Goal: Task Accomplishment & Management: Complete application form

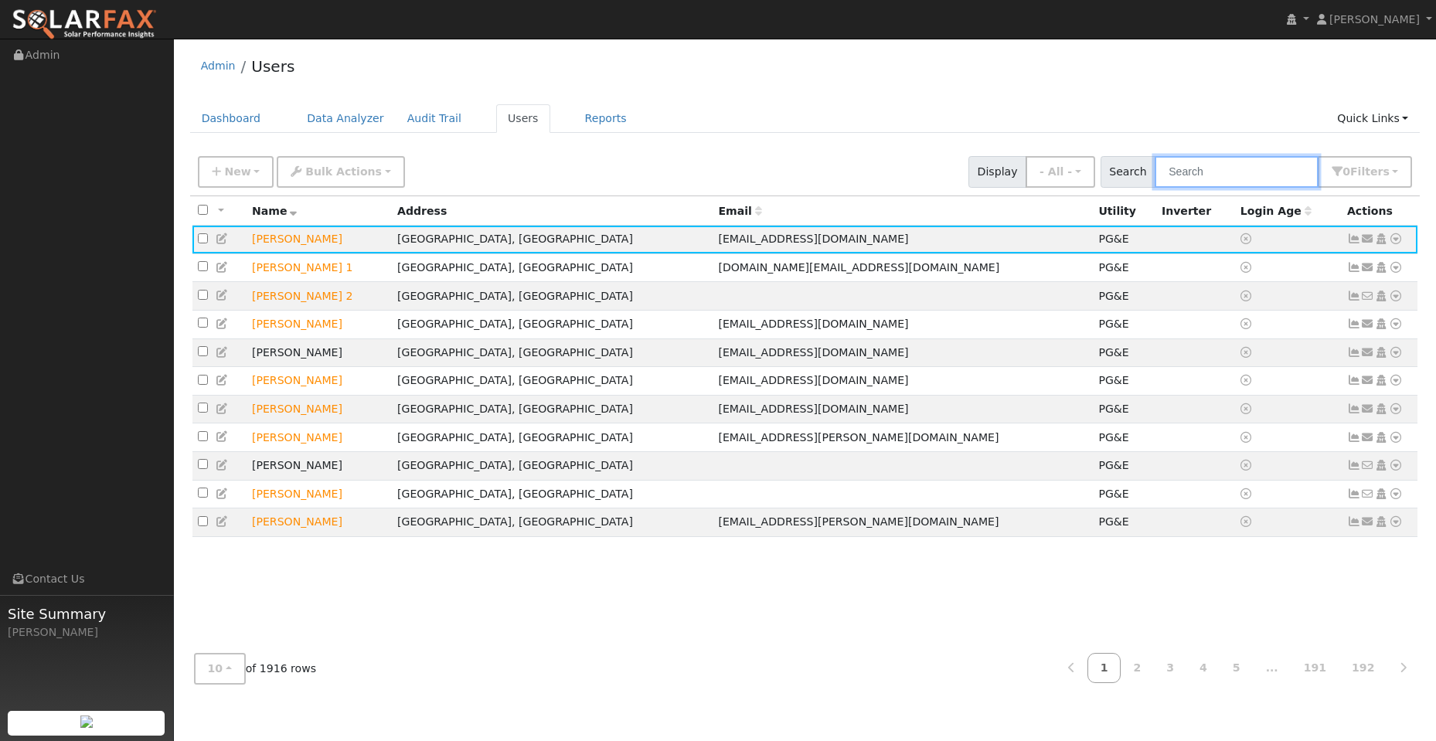
click at [1206, 170] on input "text" at bounding box center [1237, 172] width 164 height 32
click at [238, 118] on link "Dashboard" at bounding box center [231, 118] width 83 height 29
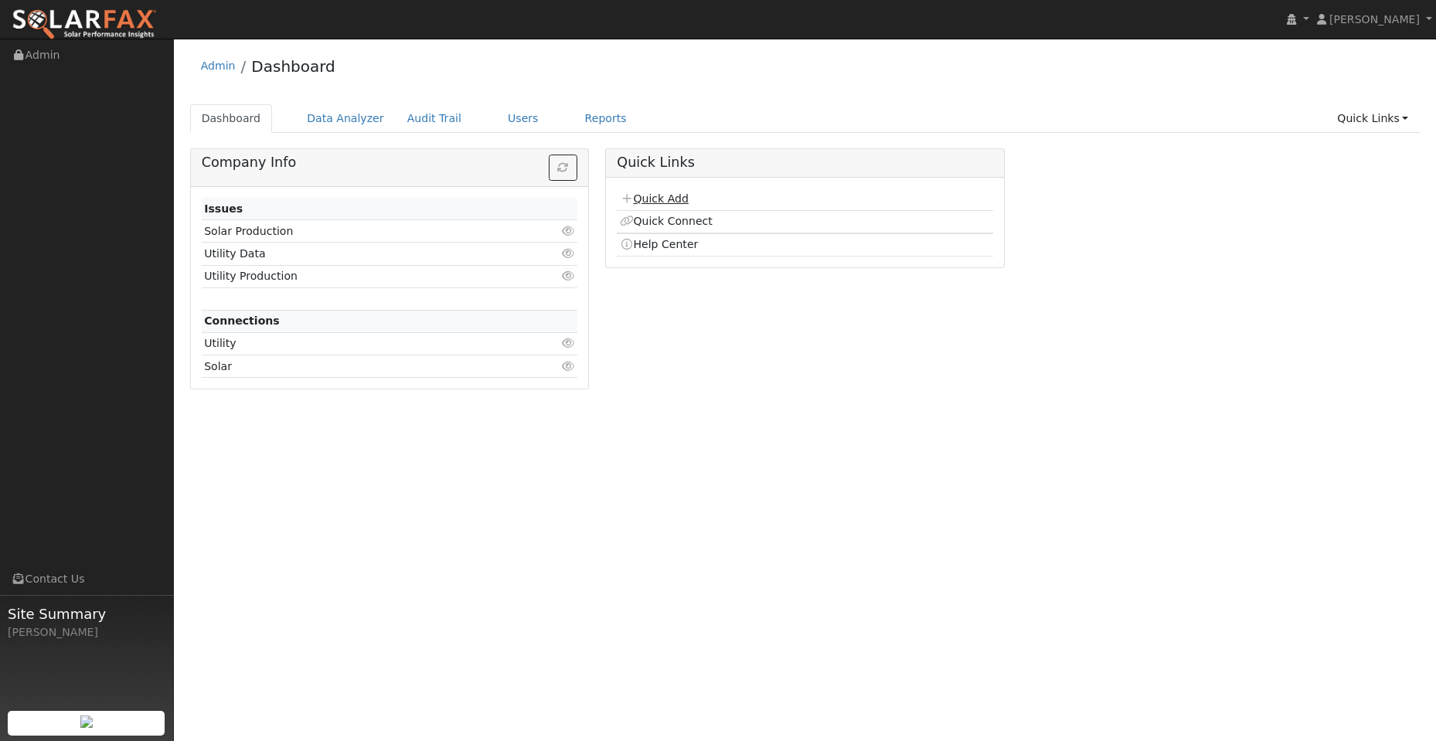
click at [657, 196] on link "Quick Add" at bounding box center [654, 198] width 69 height 12
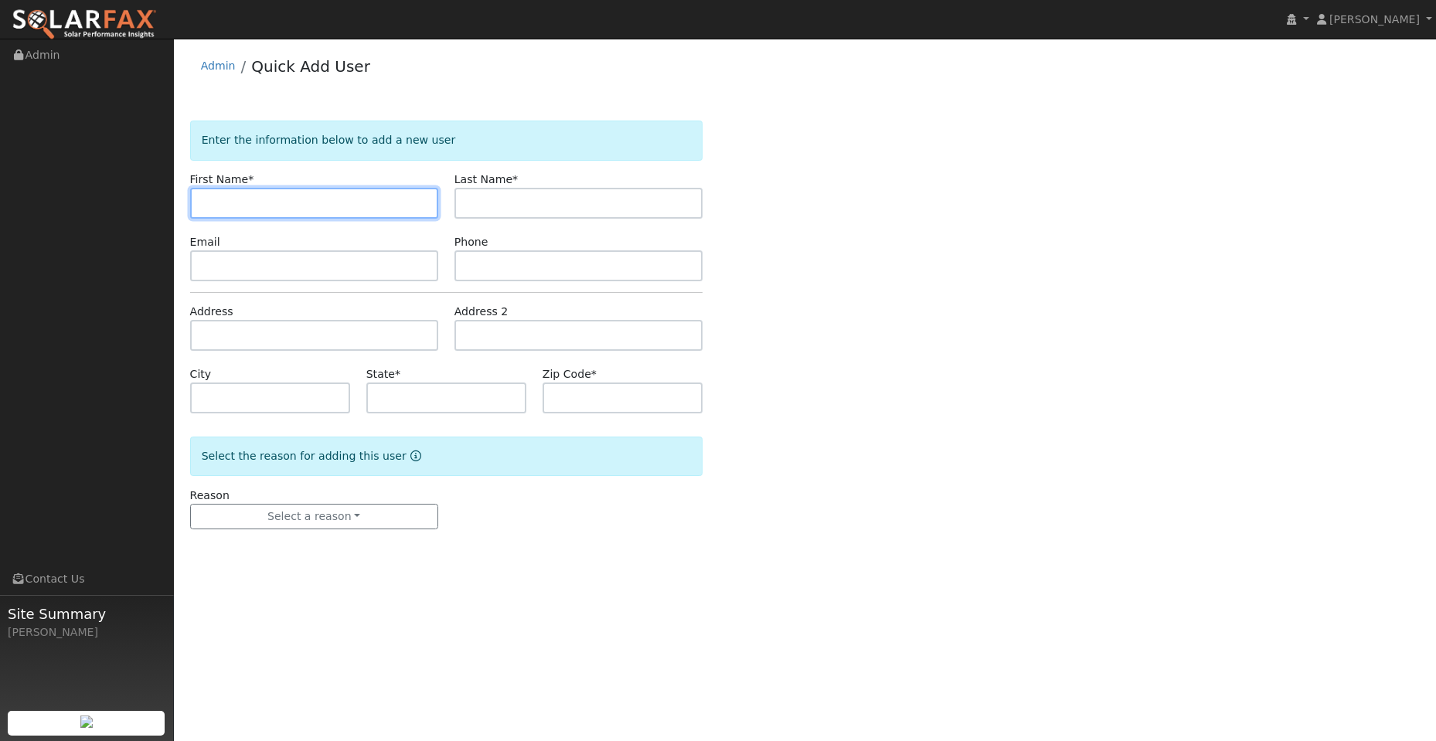
click at [228, 205] on input "text" at bounding box center [314, 203] width 248 height 31
click at [240, 197] on input "text" at bounding box center [314, 203] width 248 height 31
paste input "Max"
type input "Max"
click at [255, 247] on div "Email" at bounding box center [314, 257] width 264 height 47
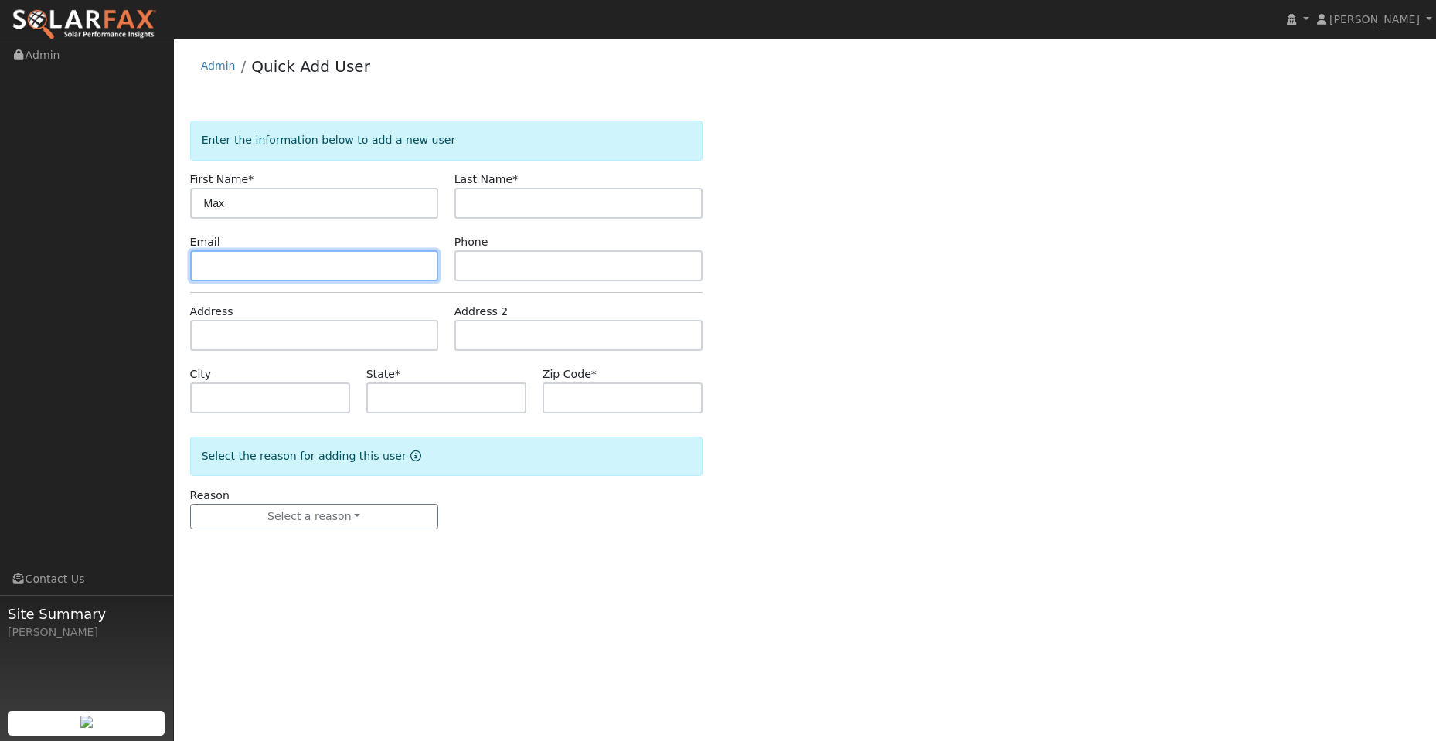
click at [262, 269] on input "text" at bounding box center [314, 265] width 248 height 31
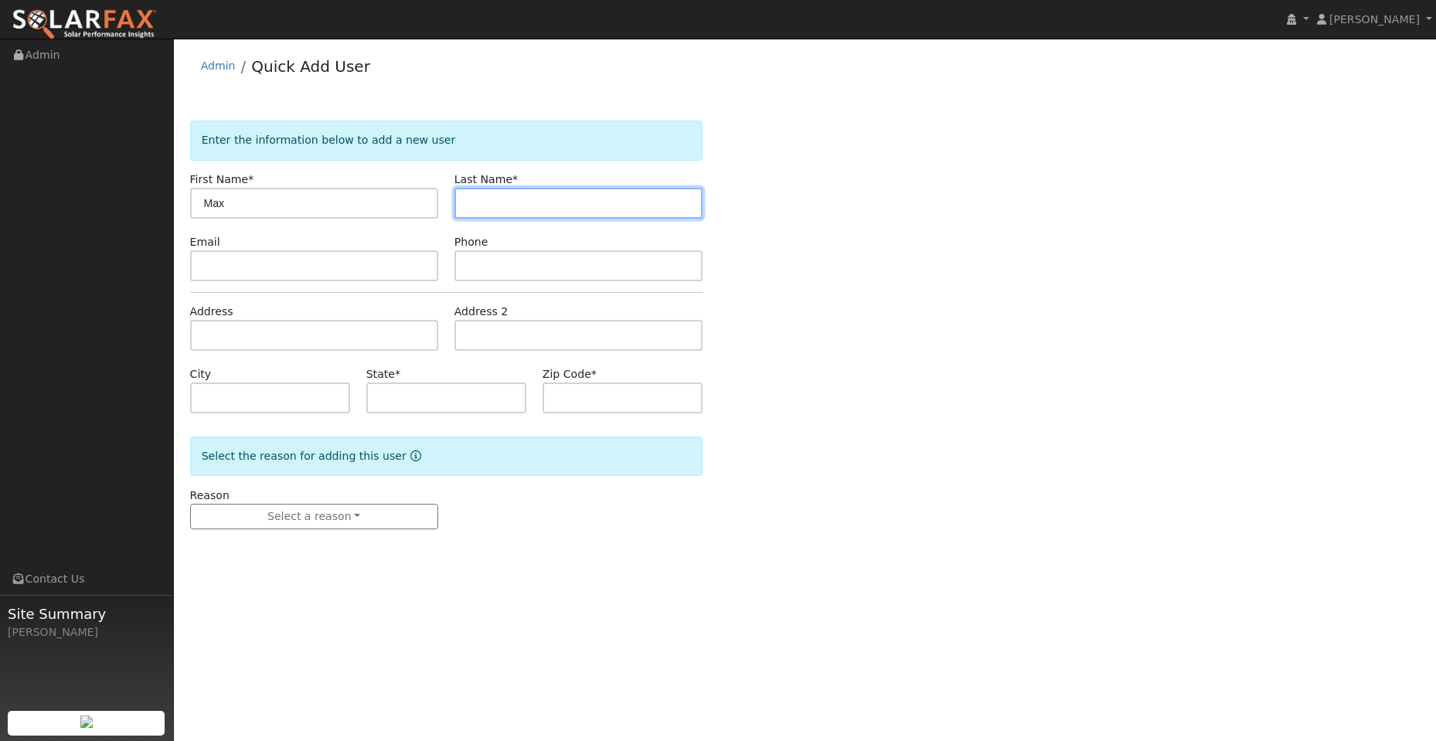
click at [497, 204] on input "text" at bounding box center [579, 203] width 248 height 31
paste input "Werner"
type input "Werner"
click at [300, 240] on div "Email" at bounding box center [314, 257] width 264 height 47
click at [469, 207] on input "Werner" at bounding box center [579, 203] width 248 height 31
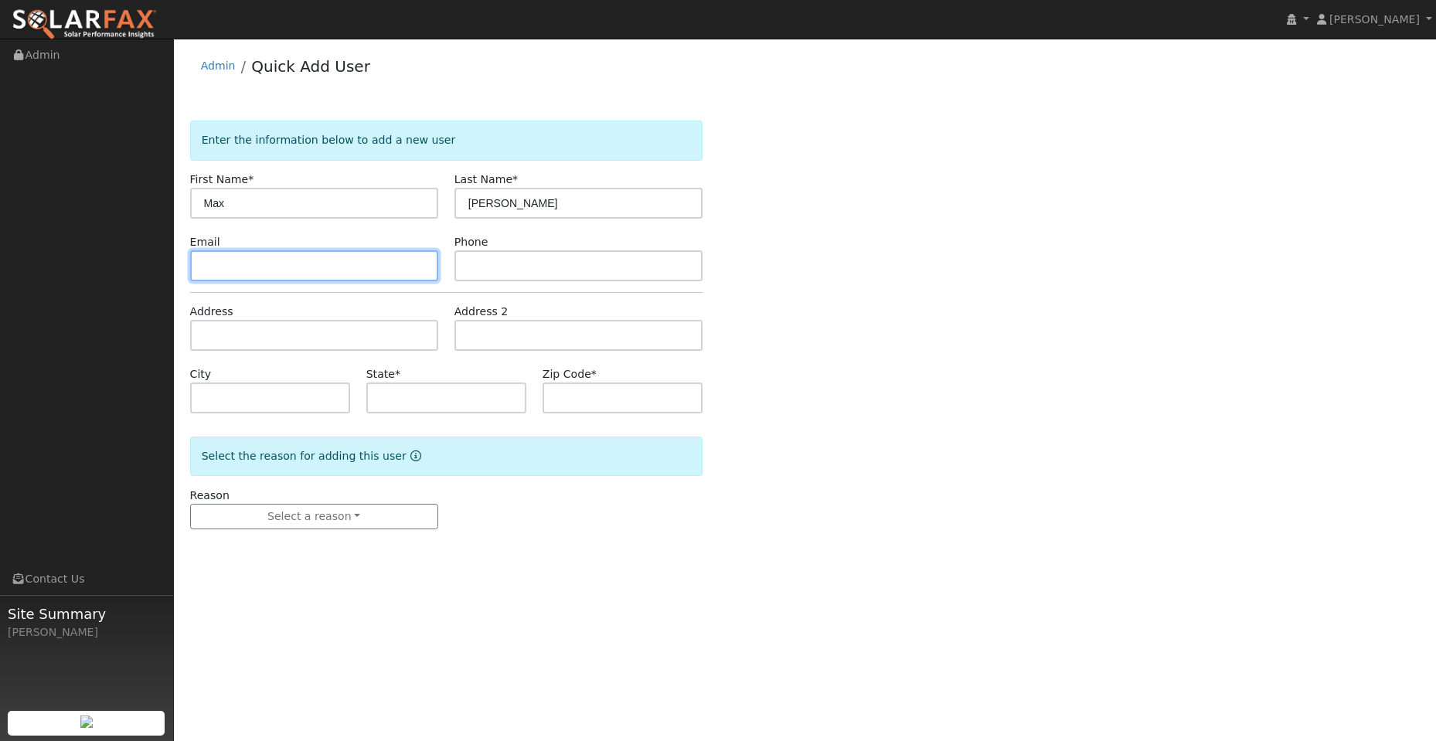
click at [362, 266] on input "text" at bounding box center [314, 265] width 248 height 31
click at [244, 268] on input "text" at bounding box center [314, 265] width 248 height 31
paste input "juleswerner61@gmail.com"
click at [204, 270] on input "juleswerner61@gmail.com" at bounding box center [314, 265] width 248 height 31
type input "juleswerner61@gmail.com"
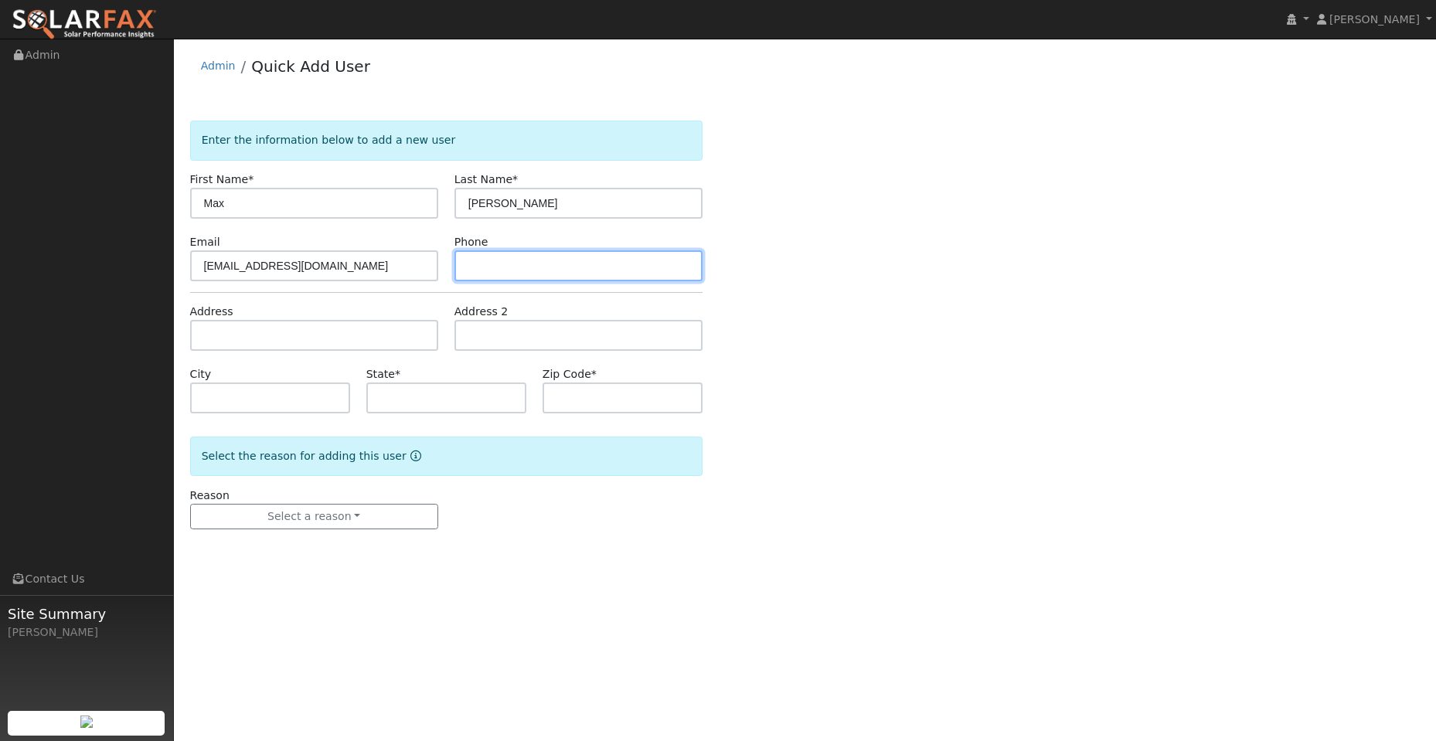
click at [519, 271] on input "text" at bounding box center [579, 265] width 248 height 31
drag, startPoint x: 493, startPoint y: 283, endPoint x: 487, endPoint y: 267, distance: 16.7
click at [491, 280] on form "Enter the information below to add a new user First Name * Max Last Name * Wern…" at bounding box center [446, 341] width 513 height 440
drag, startPoint x: 487, startPoint y: 267, endPoint x: 475, endPoint y: 261, distance: 13.1
click at [473, 263] on input "text" at bounding box center [579, 265] width 248 height 31
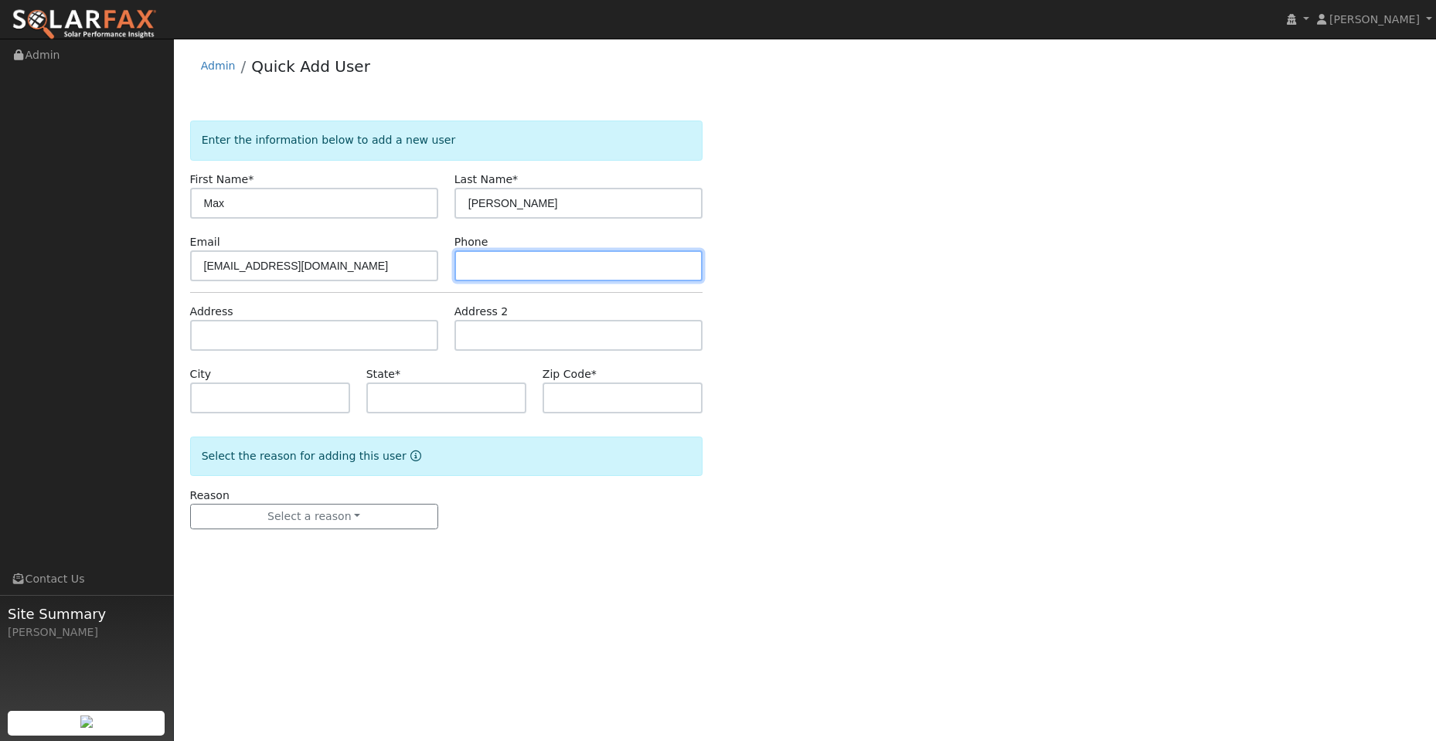
paste input "(707) 330-0242"
click at [469, 271] on input "(707) 330-0242" at bounding box center [579, 265] width 248 height 31
type input "(707) 330-0242"
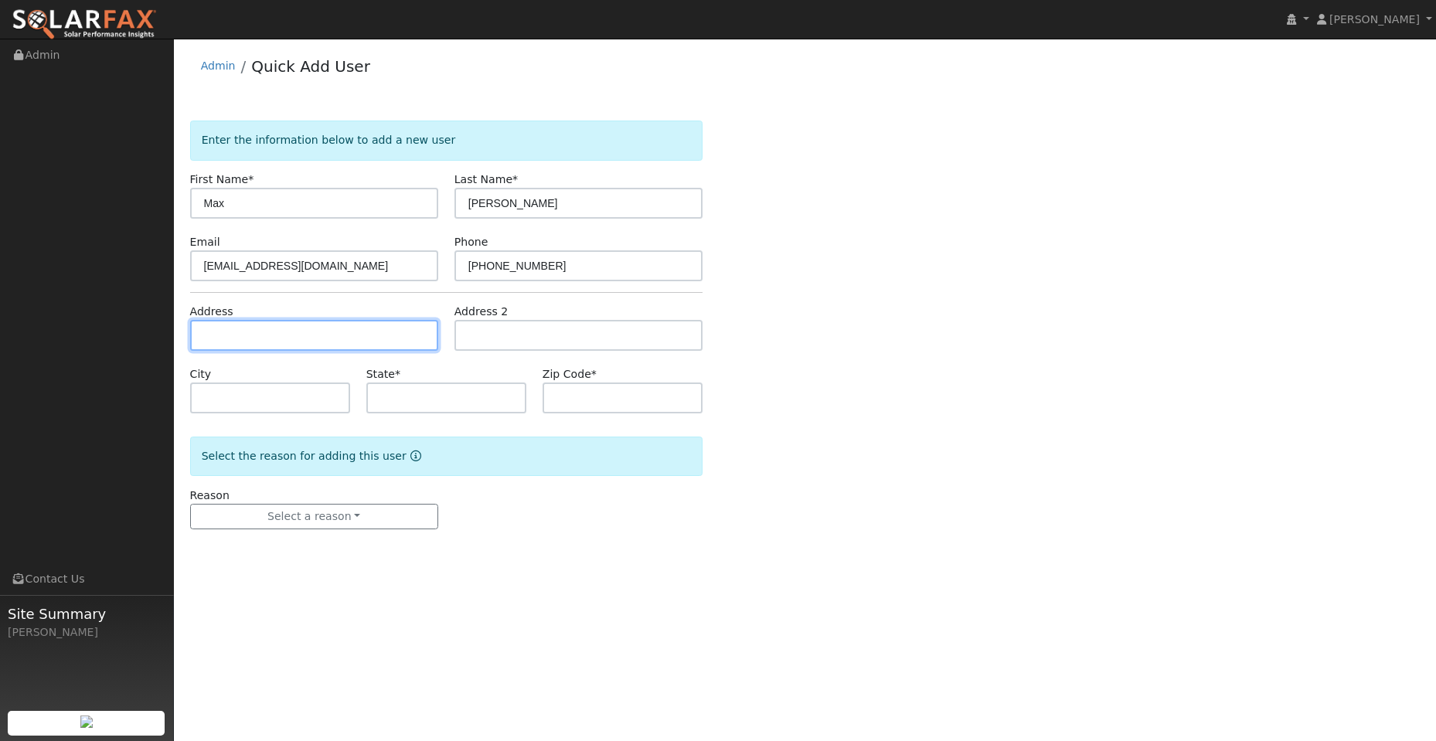
click at [349, 336] on input "text" at bounding box center [314, 335] width 248 height 31
click at [244, 334] on input "text" at bounding box center [314, 335] width 248 height 31
paste input "340 Peach Tree Ave"
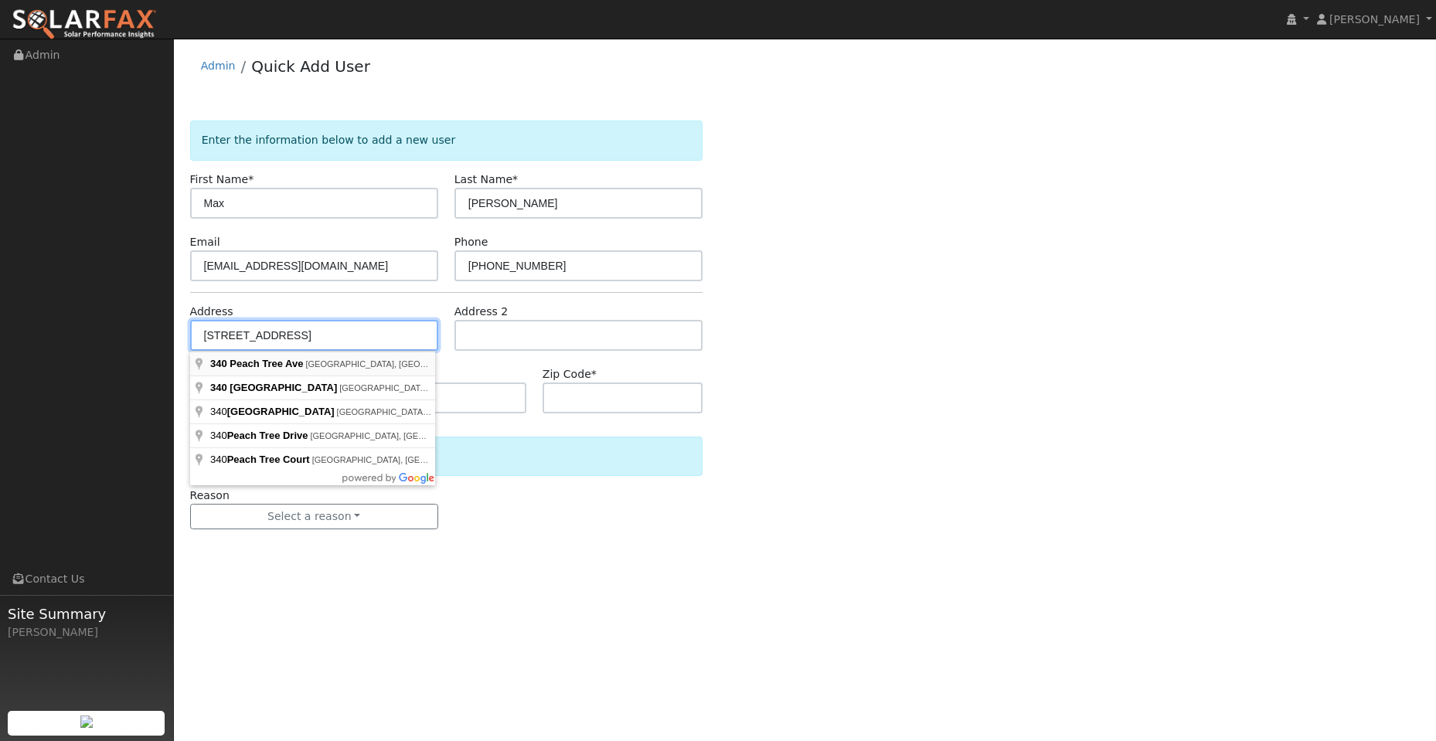
type input "340 Peach Tree Avenue"
type input "Vacaville"
type input "CA"
type input "95688"
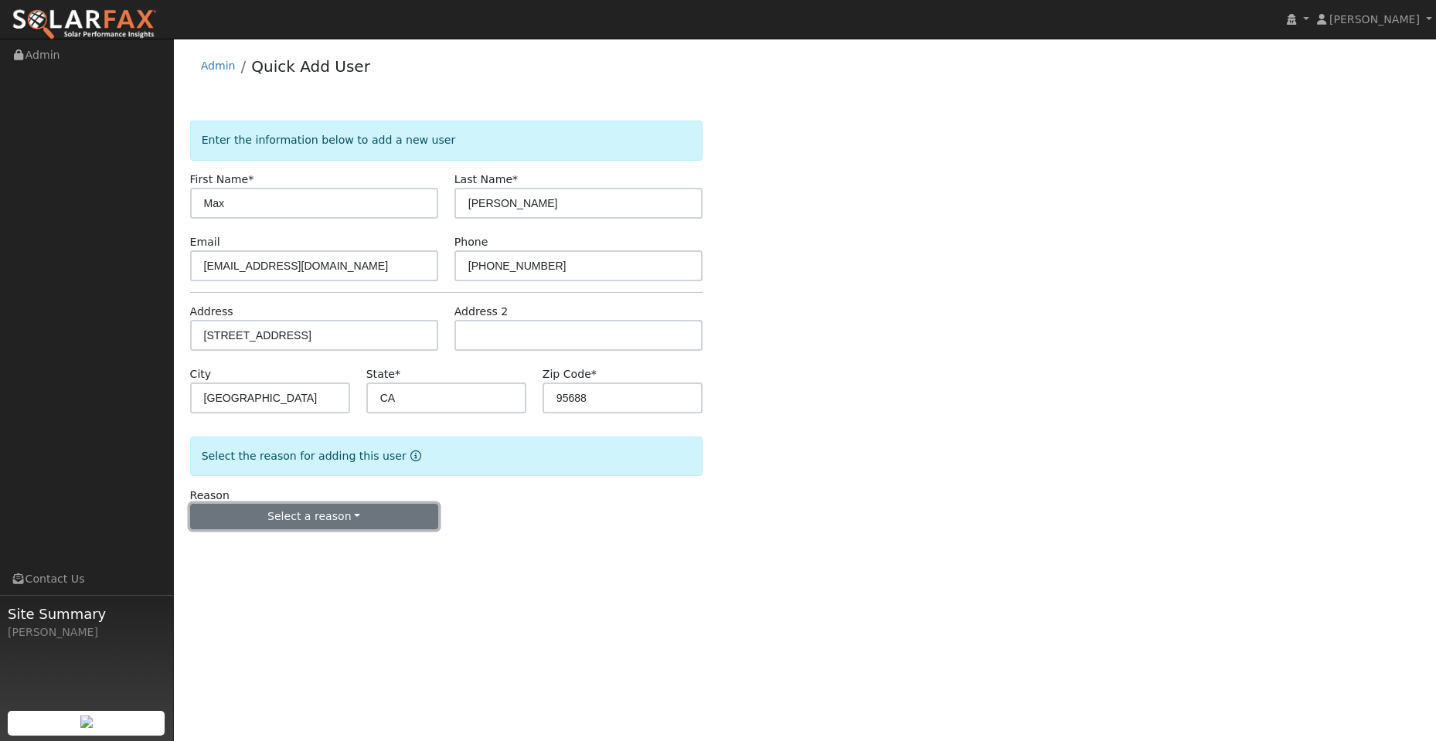
click at [342, 509] on button "Select a reason" at bounding box center [314, 517] width 248 height 26
click at [298, 549] on link "New lead" at bounding box center [276, 549] width 171 height 22
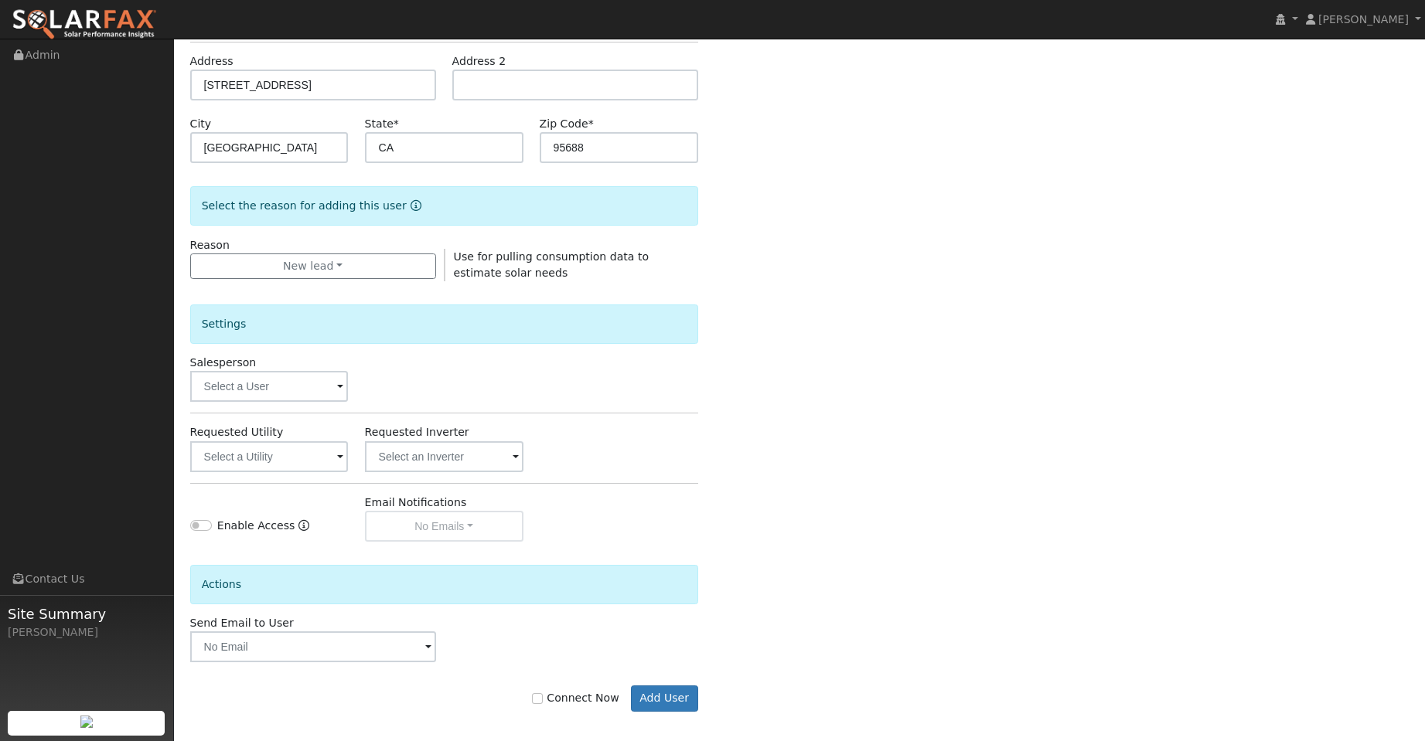
scroll to position [260, 0]
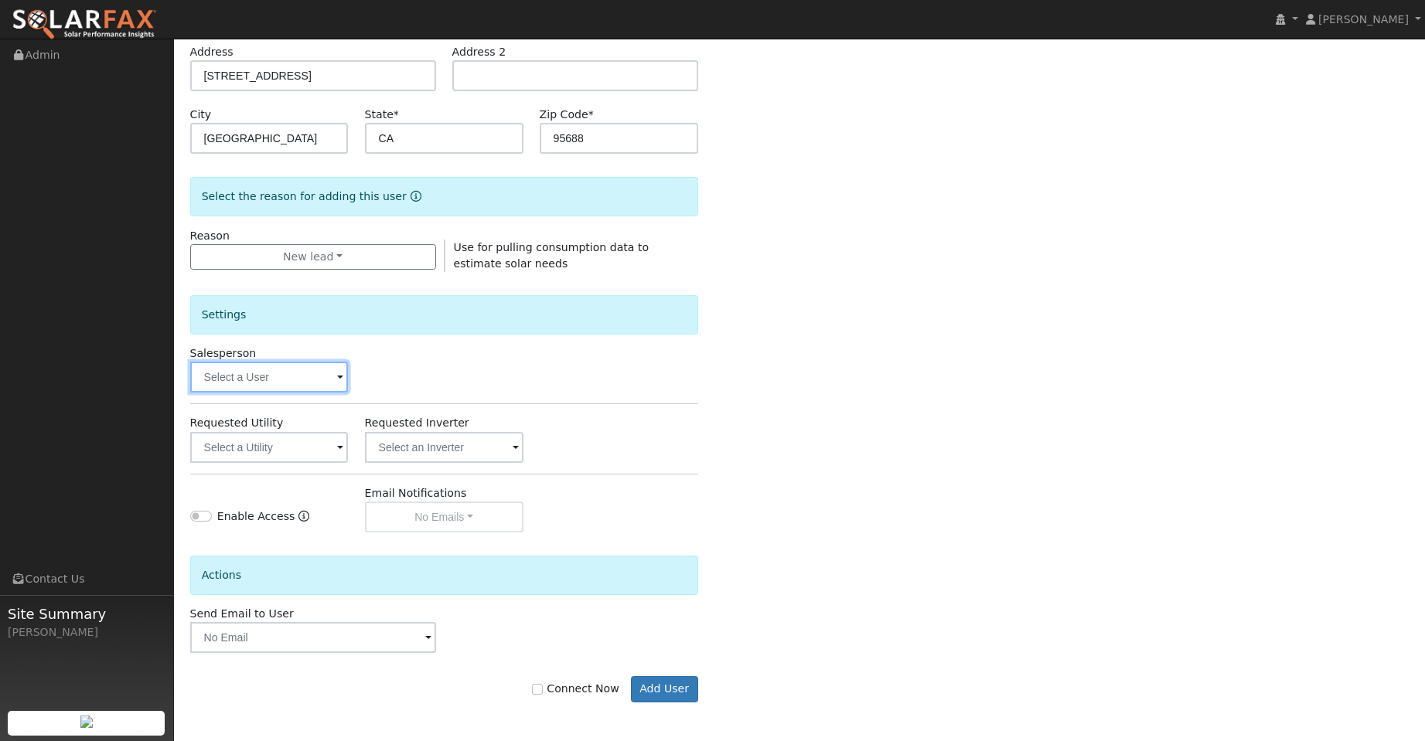
click at [258, 383] on input "text" at bounding box center [269, 377] width 158 height 31
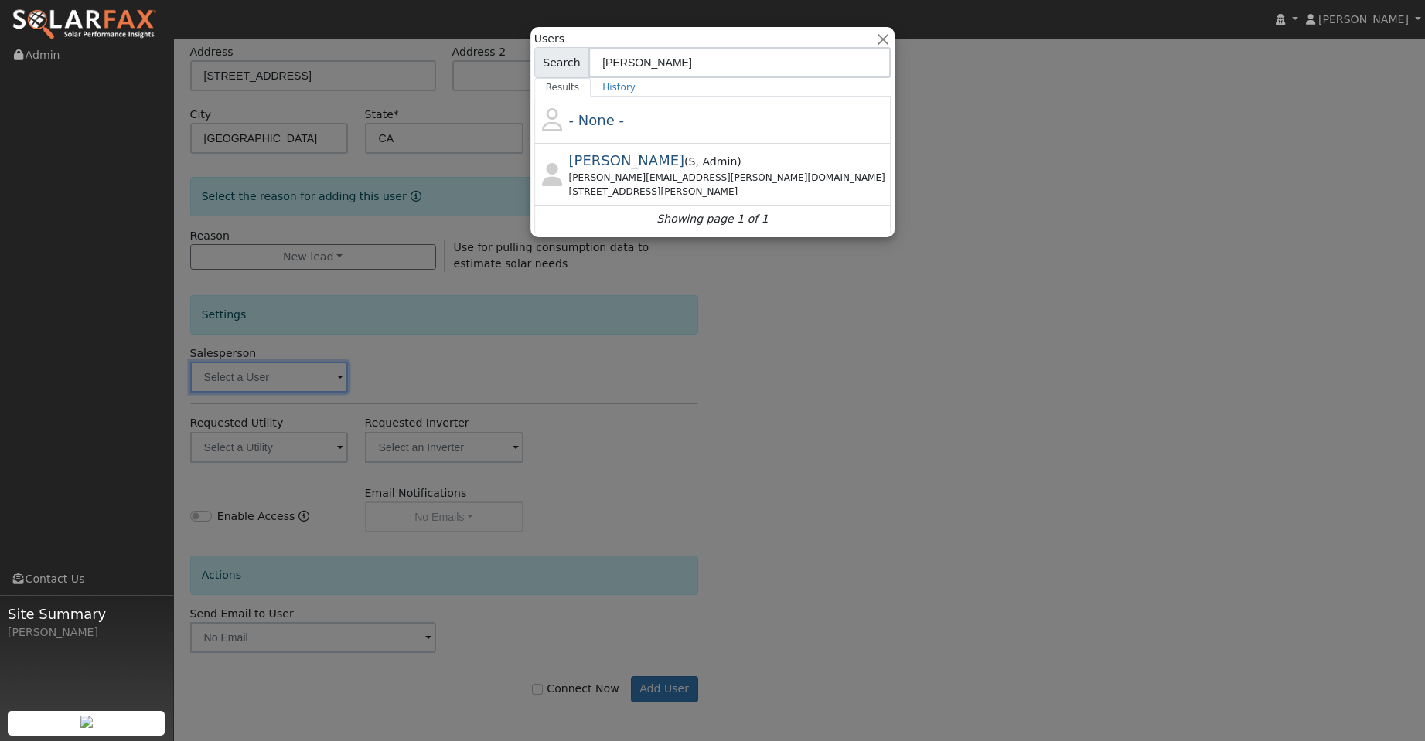
type input "tim"
click at [701, 165] on span "( S , Admin )" at bounding box center [712, 161] width 57 height 12
type input "Tim Tedder"
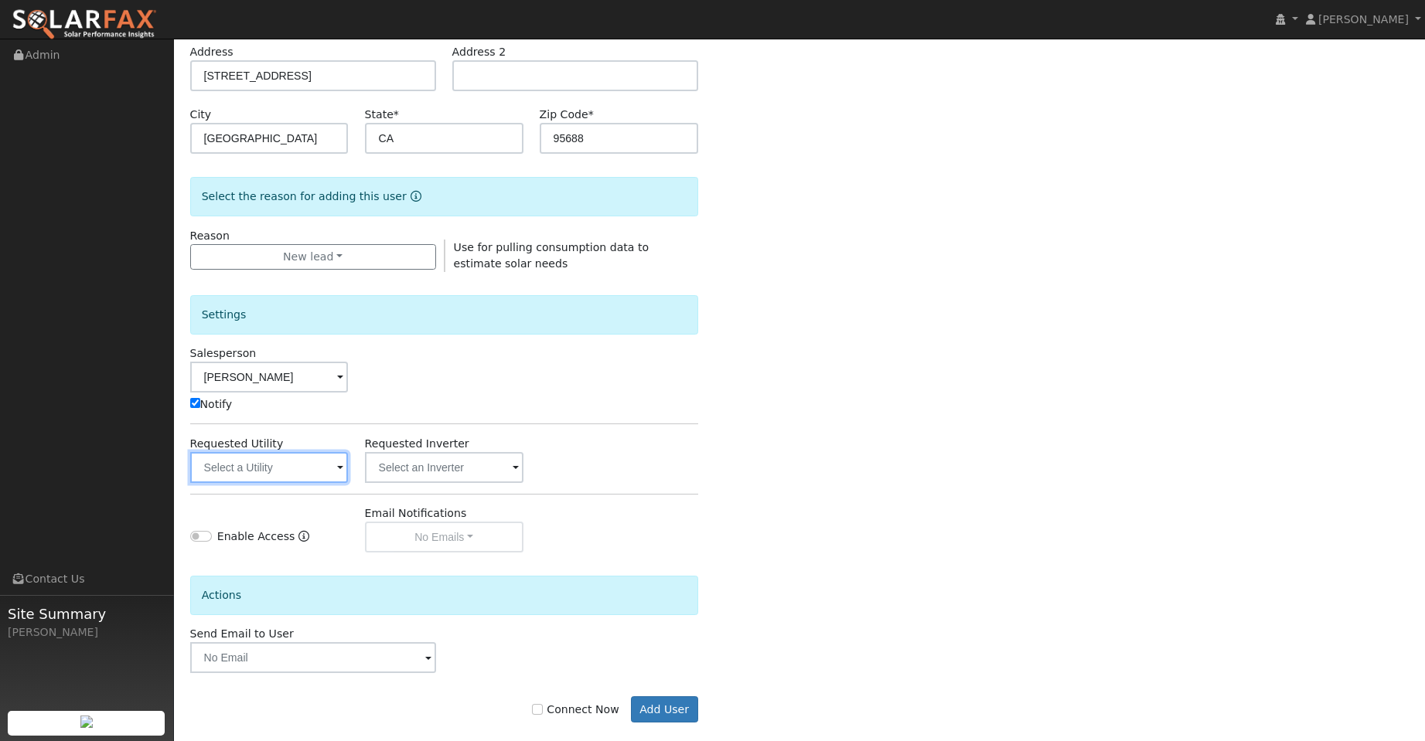
click at [318, 455] on input "text" at bounding box center [269, 467] width 158 height 31
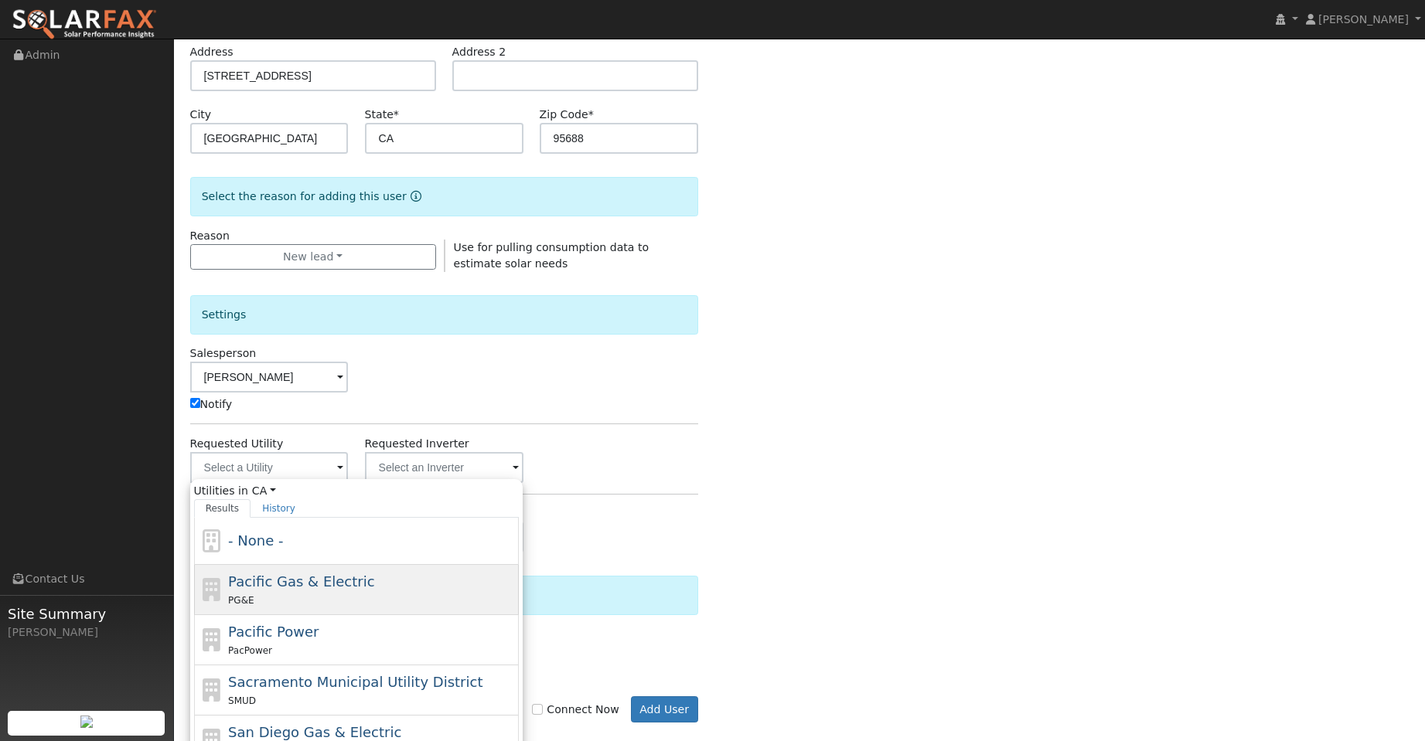
click at [436, 580] on div "Pacific Gas & Electric PG&E" at bounding box center [371, 589] width 287 height 37
type input "Pacific Gas & Electric"
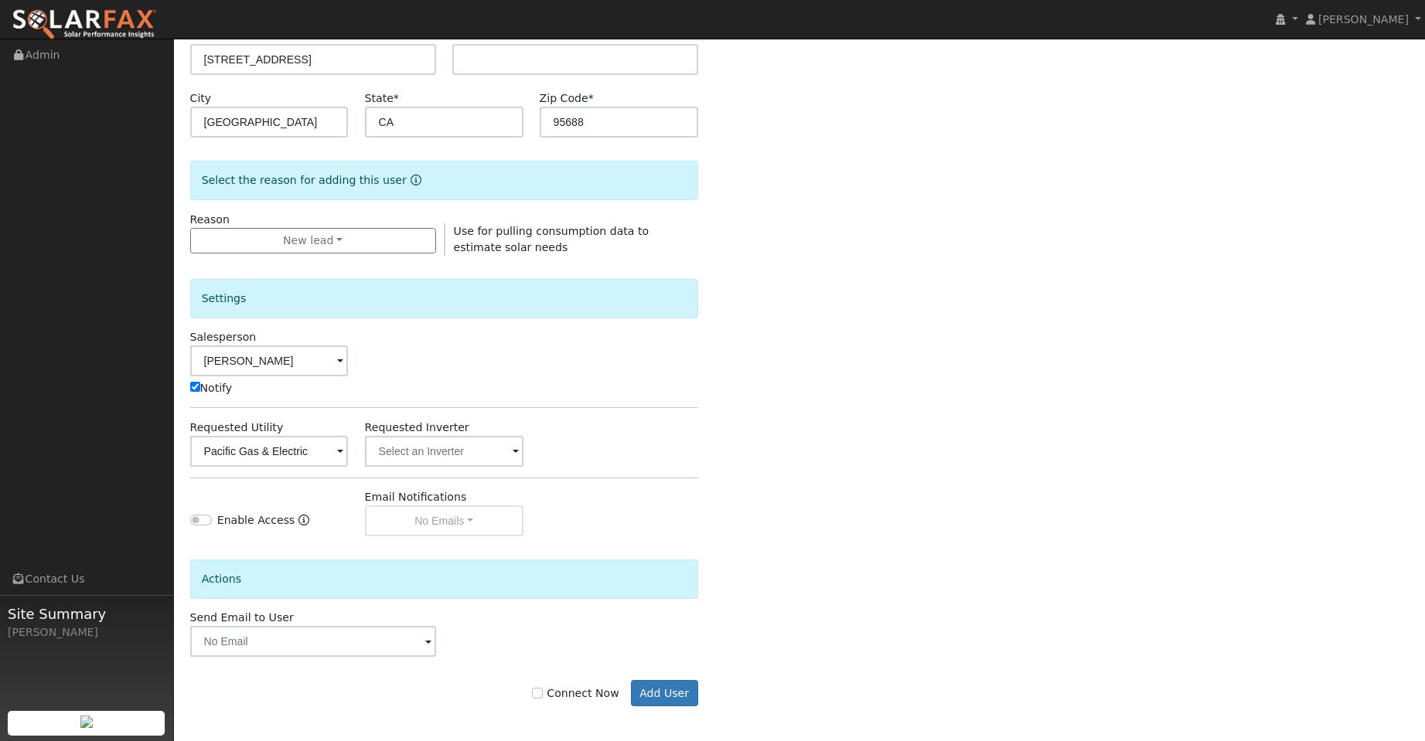
scroll to position [280, 0]
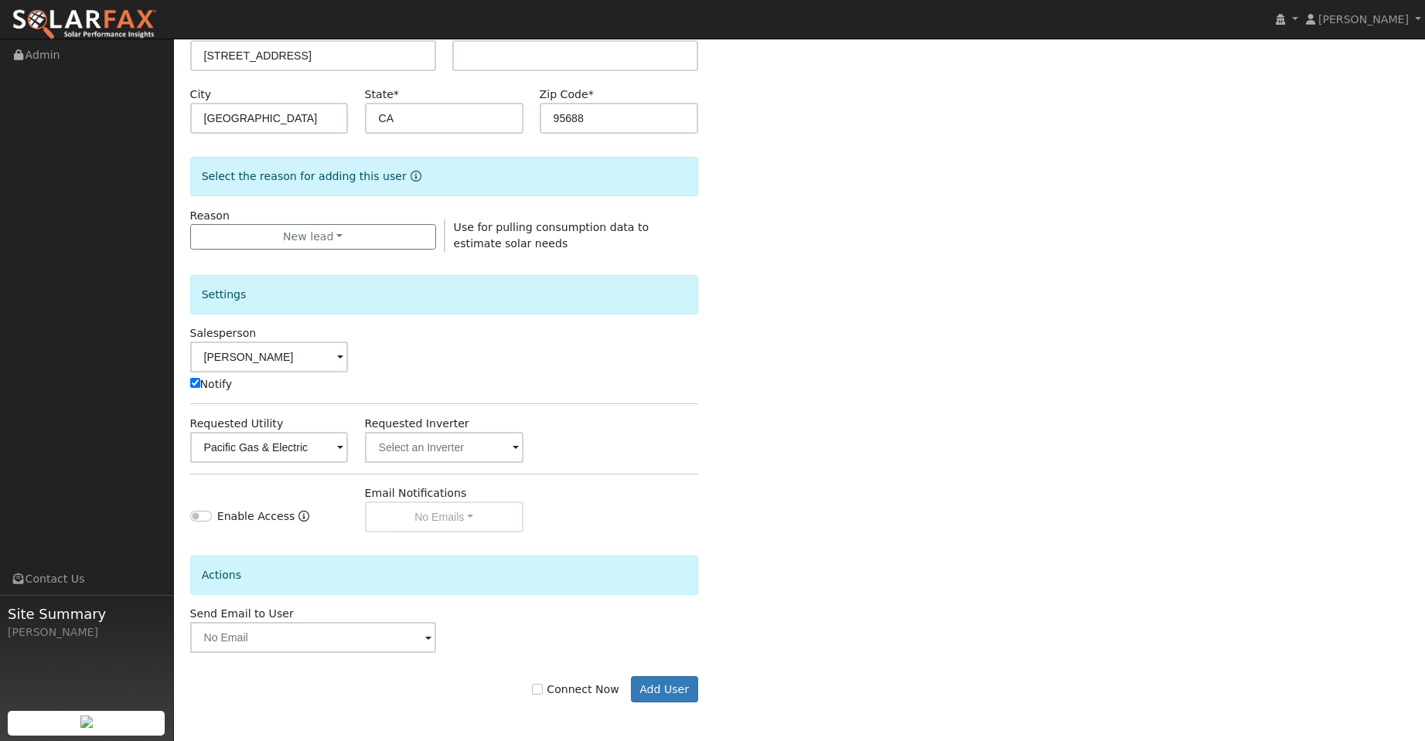
click at [559, 690] on label "Connect Now" at bounding box center [575, 690] width 87 height 16
click at [543, 690] on input "Connect Now" at bounding box center [537, 689] width 11 height 11
checkbox input "true"
click at [683, 693] on button "Add User" at bounding box center [664, 689] width 67 height 26
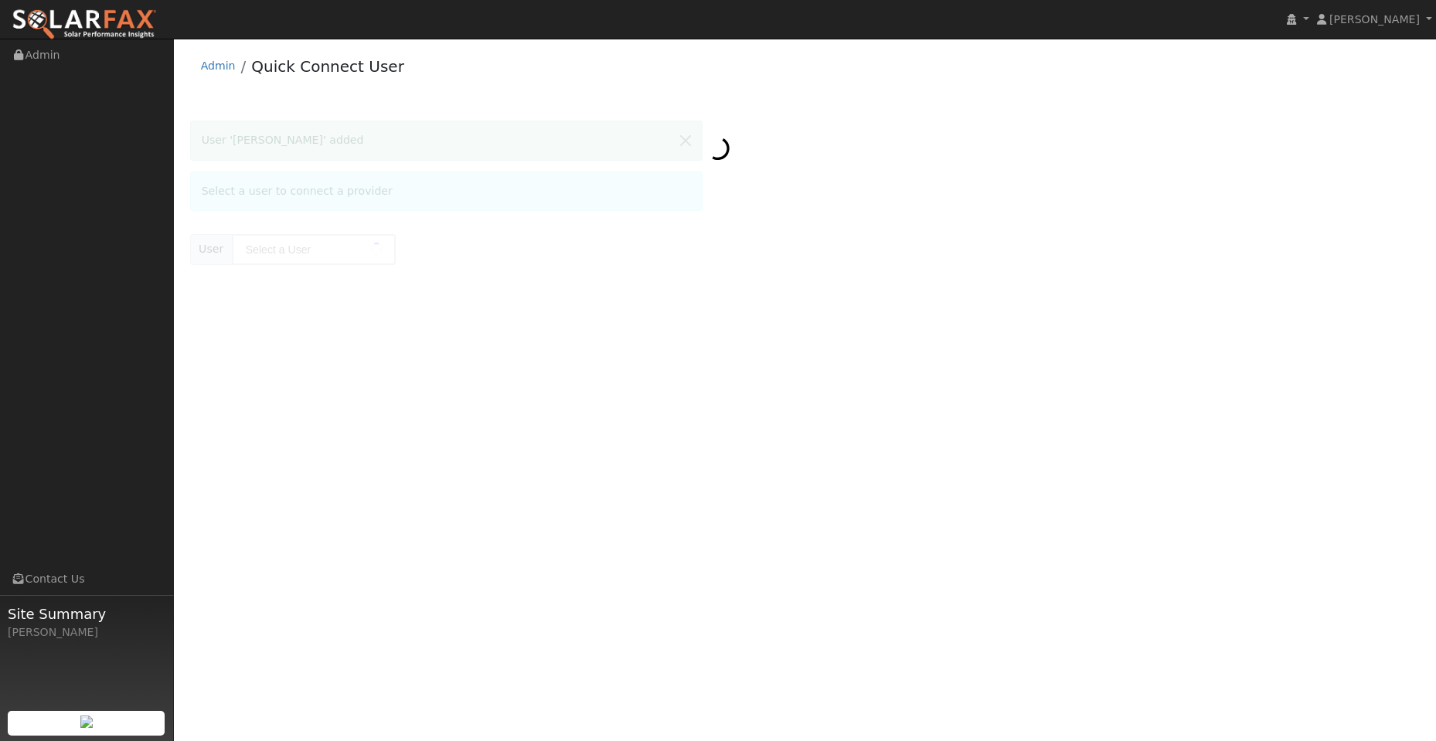
type input "[PERSON_NAME]"
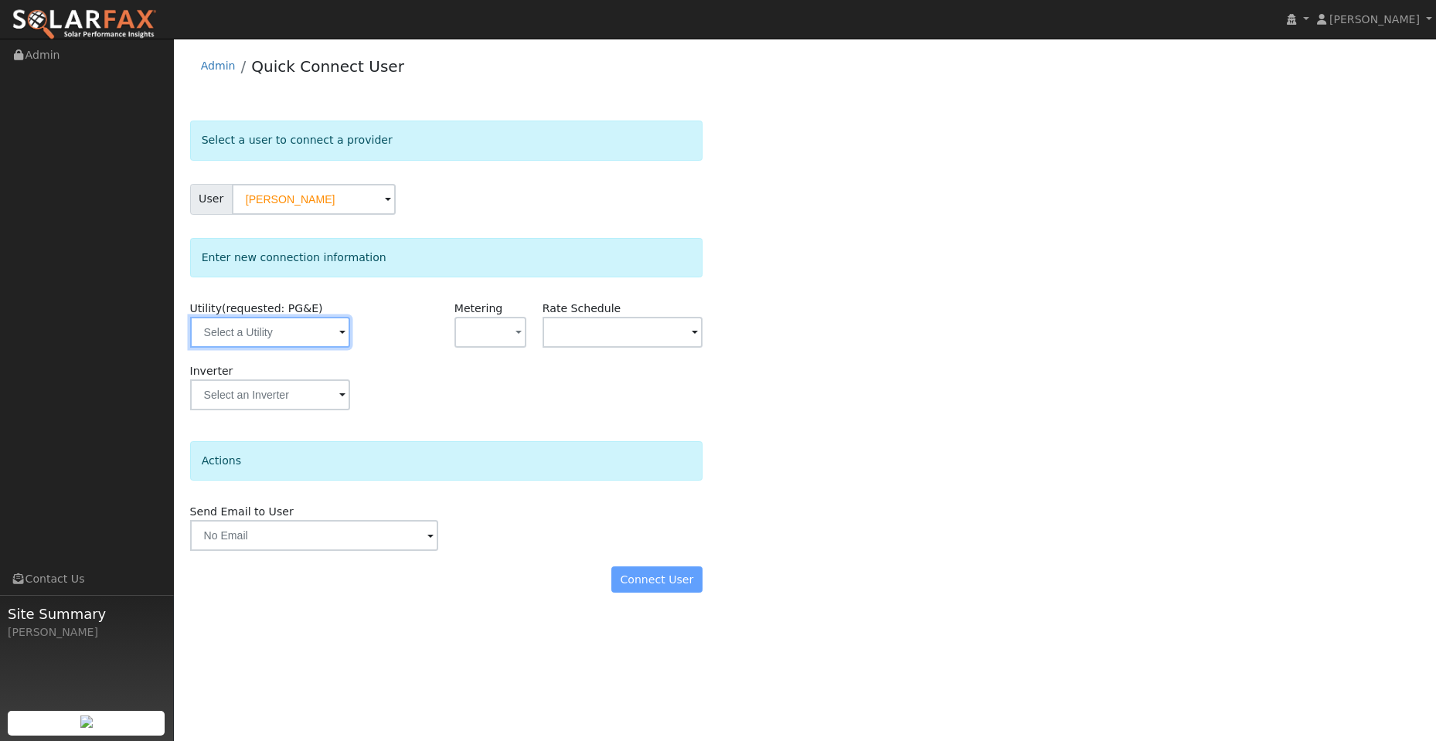
click at [253, 328] on input "text" at bounding box center [270, 332] width 160 height 31
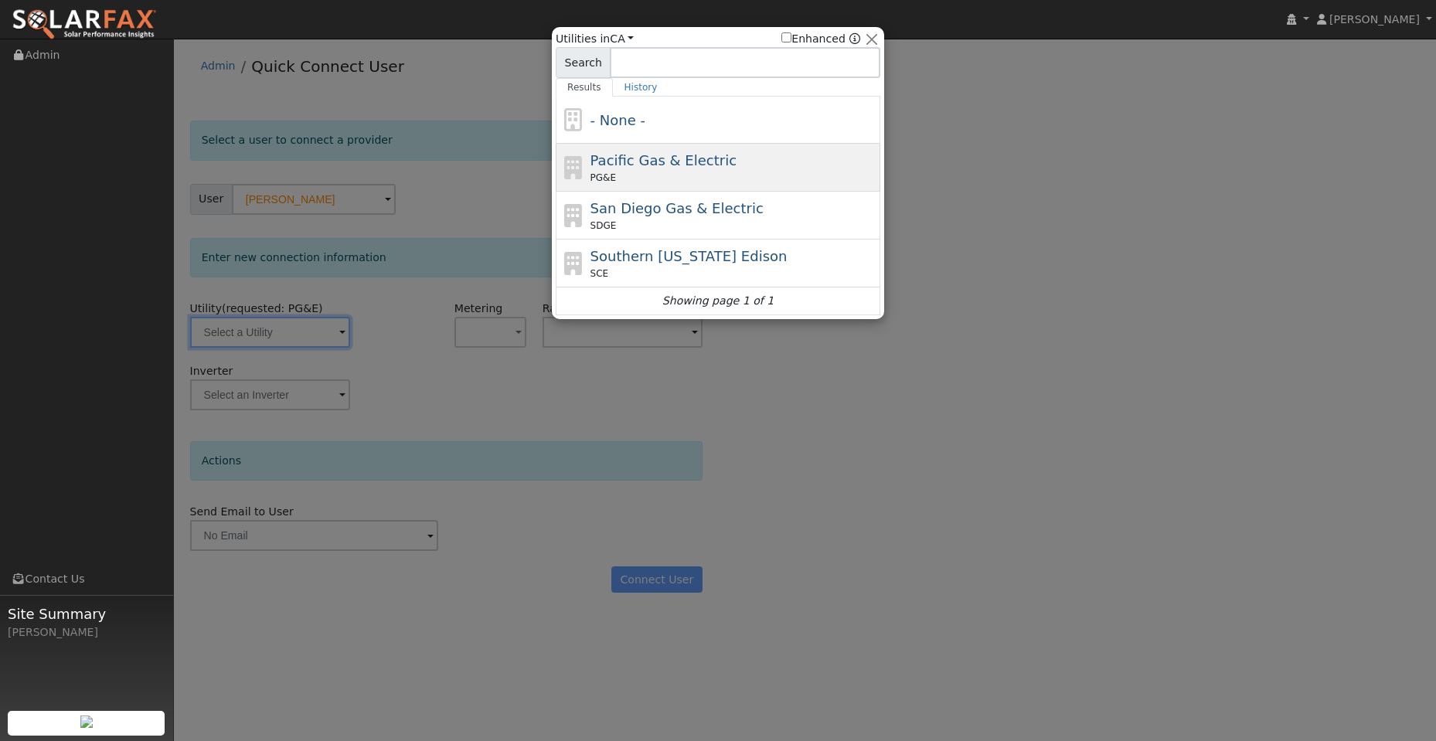
click at [653, 171] on div "Pacific Gas & Electric PG&E" at bounding box center [734, 167] width 287 height 35
type input "PG&E"
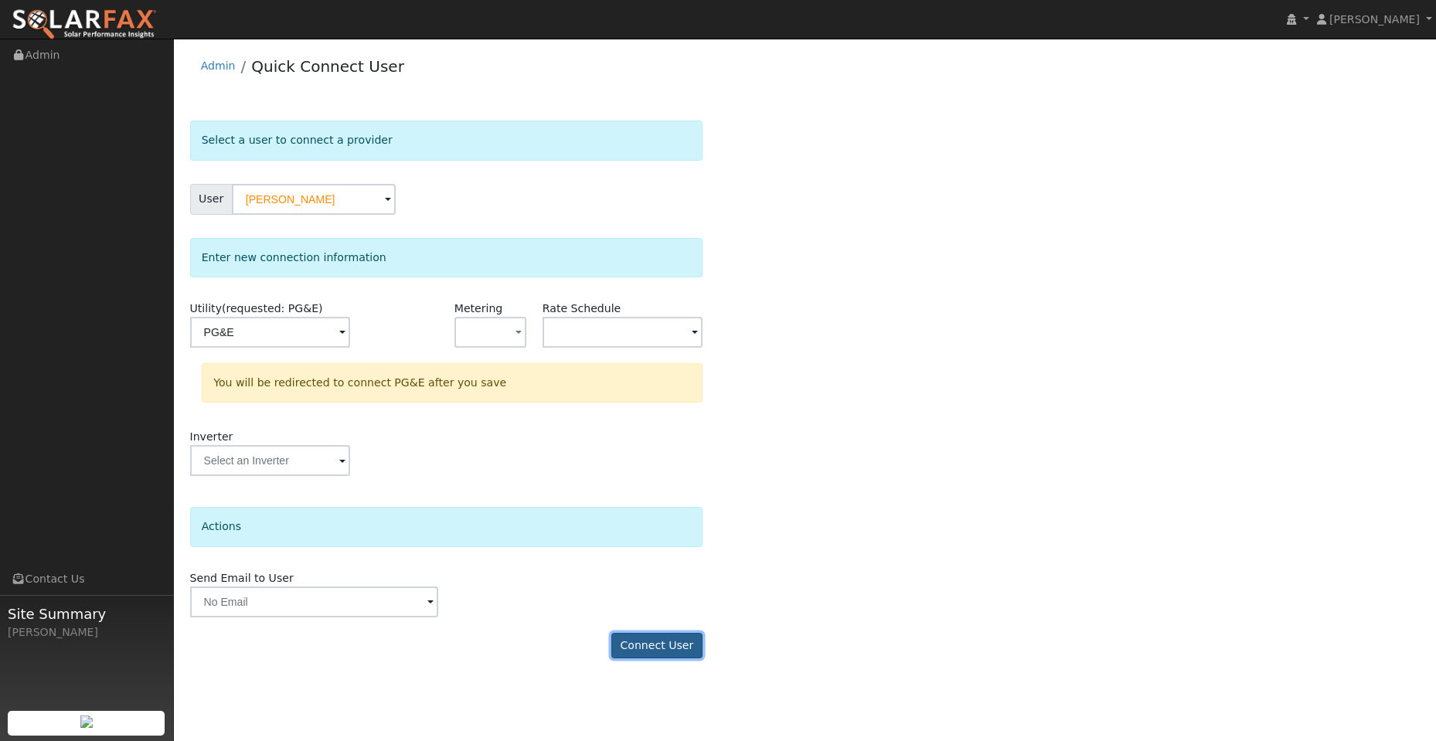
click at [637, 652] on button "Connect User" at bounding box center [656, 646] width 91 height 26
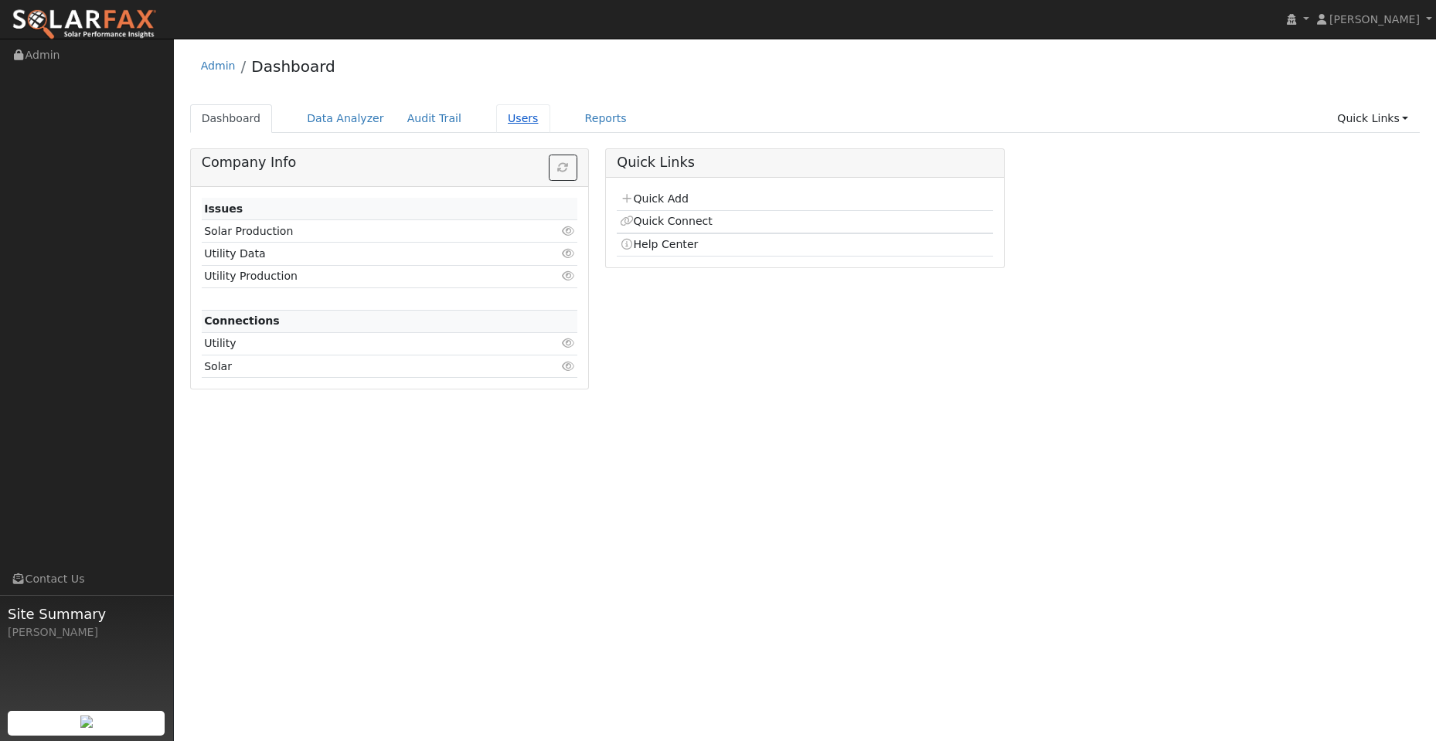
click at [502, 114] on link "Users" at bounding box center [523, 118] width 54 height 29
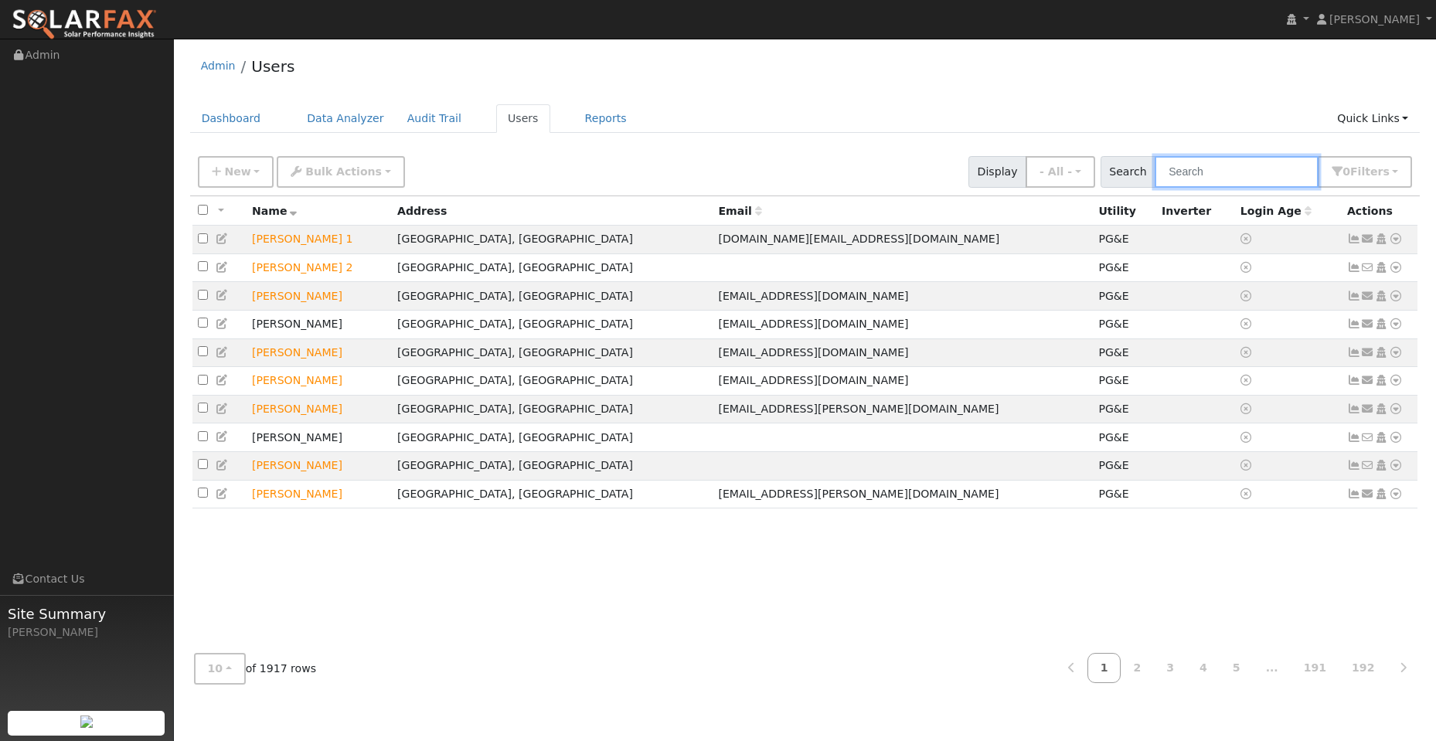
click at [1237, 161] on input "text" at bounding box center [1237, 172] width 164 height 32
paste input "[PERSON_NAME]"
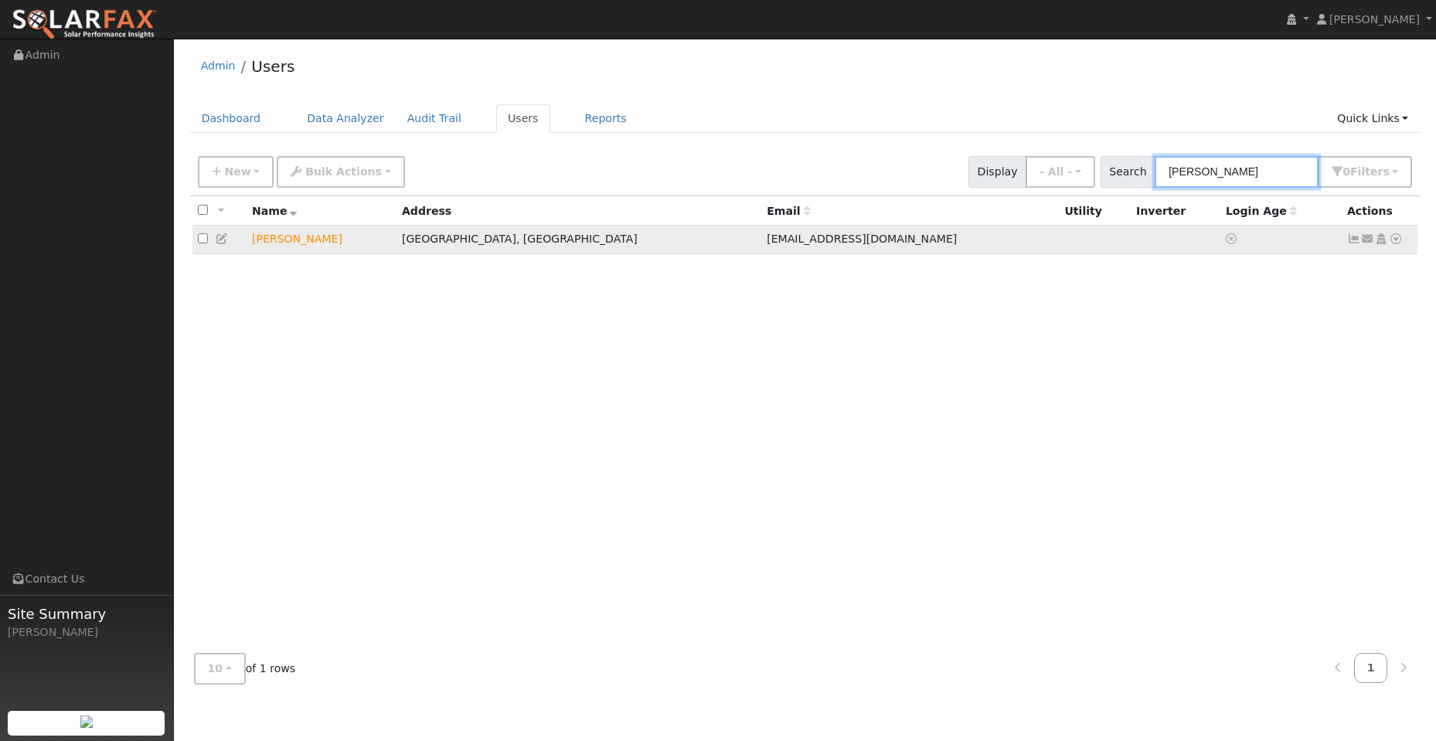
type input "[PERSON_NAME]"
click at [1400, 241] on icon at bounding box center [1396, 238] width 14 height 11
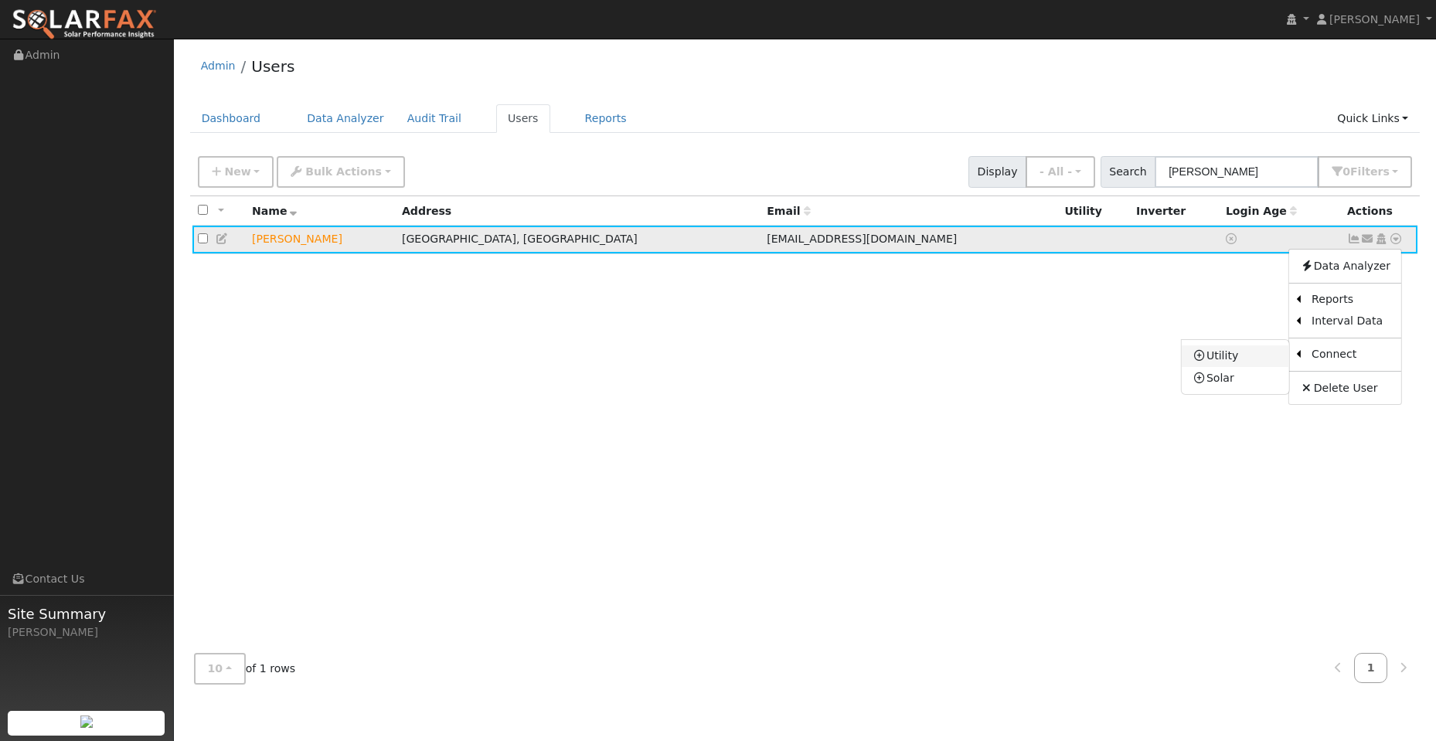
click at [1228, 364] on link "Utility" at bounding box center [1235, 357] width 107 height 22
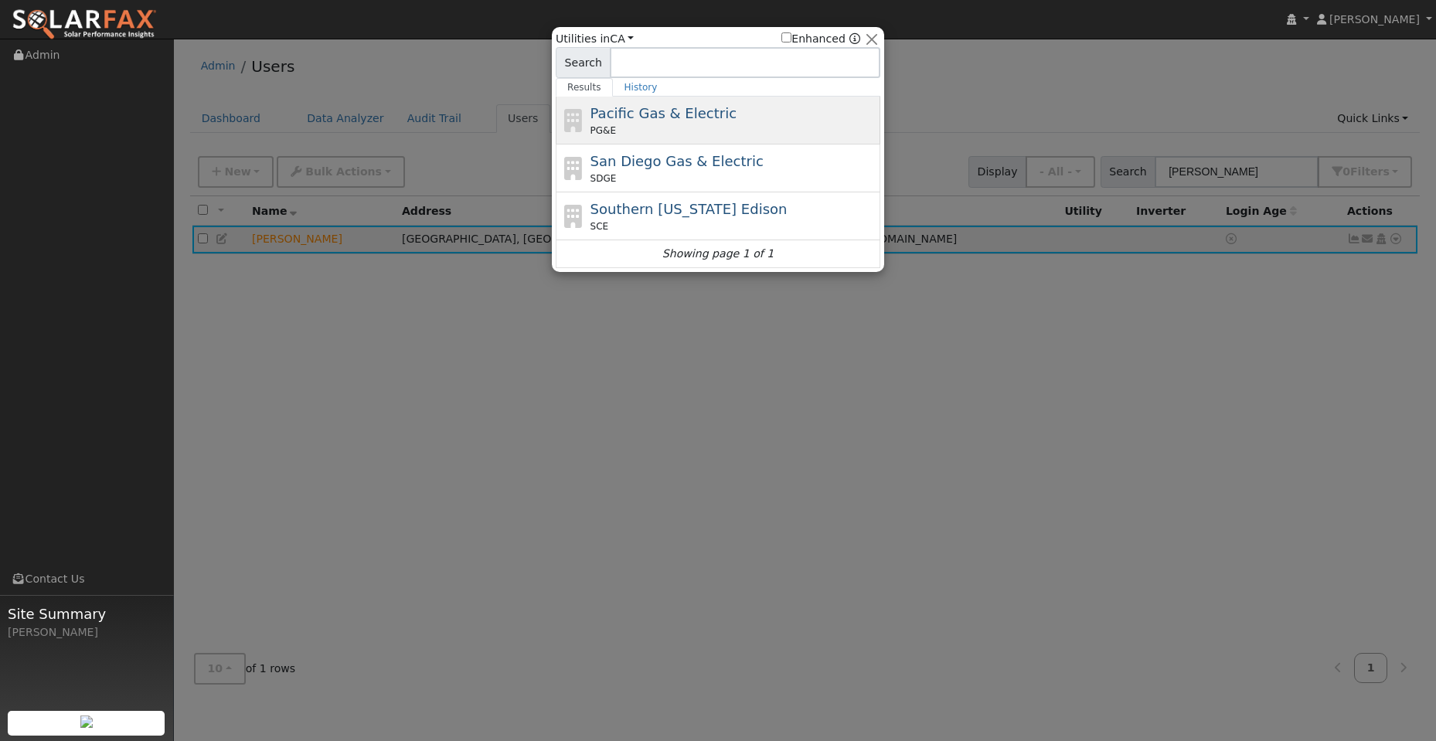
click at [719, 105] on div "Pacific Gas & Electric PG&E" at bounding box center [734, 120] width 287 height 35
